Goal: Task Accomplishment & Management: Manage account settings

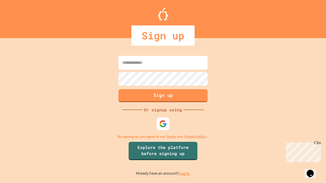
click at [185, 173] on link "Log in." at bounding box center [185, 173] width 12 height 5
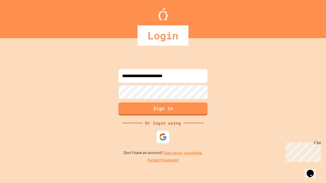
type input "**********"
